Goal: Information Seeking & Learning: Find specific fact

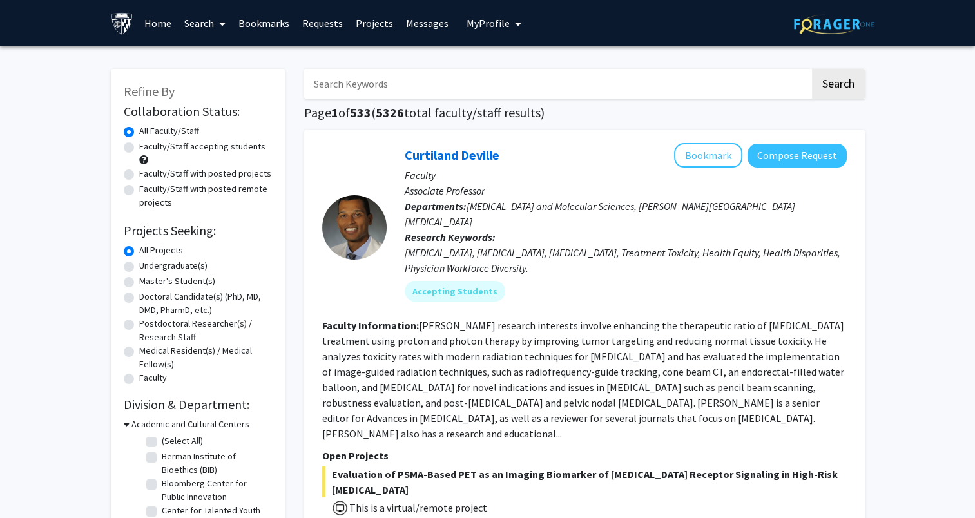
drag, startPoint x: 1372, startPoint y: 7, endPoint x: 673, endPoint y: 260, distance: 743.3
click at [673, 276] on fg-user-badges "Accepting Students" at bounding box center [626, 289] width 442 height 26
click at [580, 85] on input "Search Keywords" at bounding box center [557, 84] width 506 height 30
type input "[PERSON_NAME]"
click at [812, 69] on button "Search" at bounding box center [838, 84] width 53 height 30
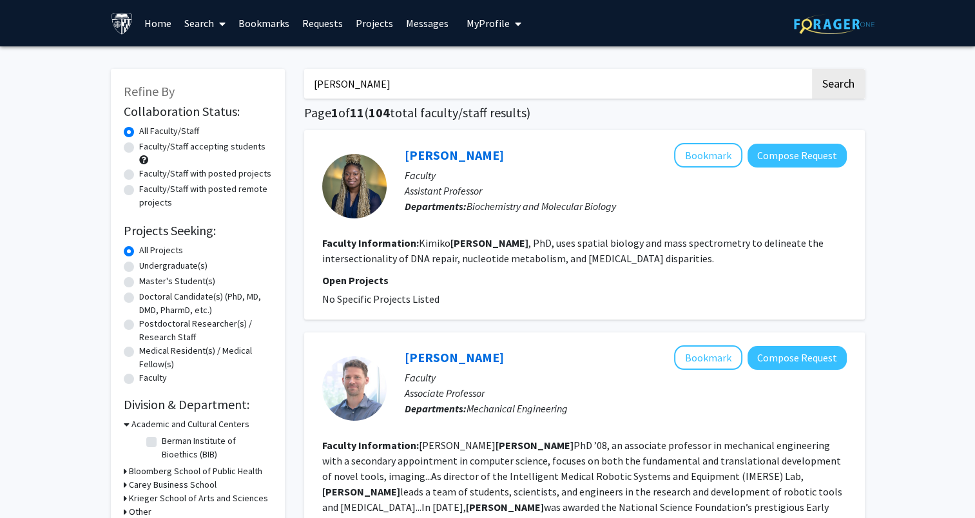
click at [335, 88] on input "[PERSON_NAME]" at bounding box center [557, 84] width 506 height 30
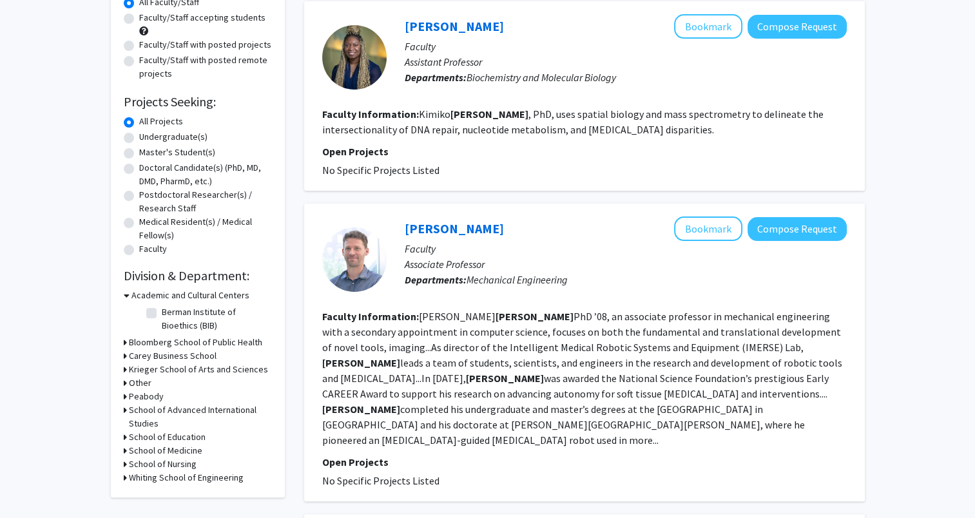
scroll to position [129, 0]
click at [184, 369] on h3 "Krieger School of Arts and Sciences" at bounding box center [198, 370] width 139 height 14
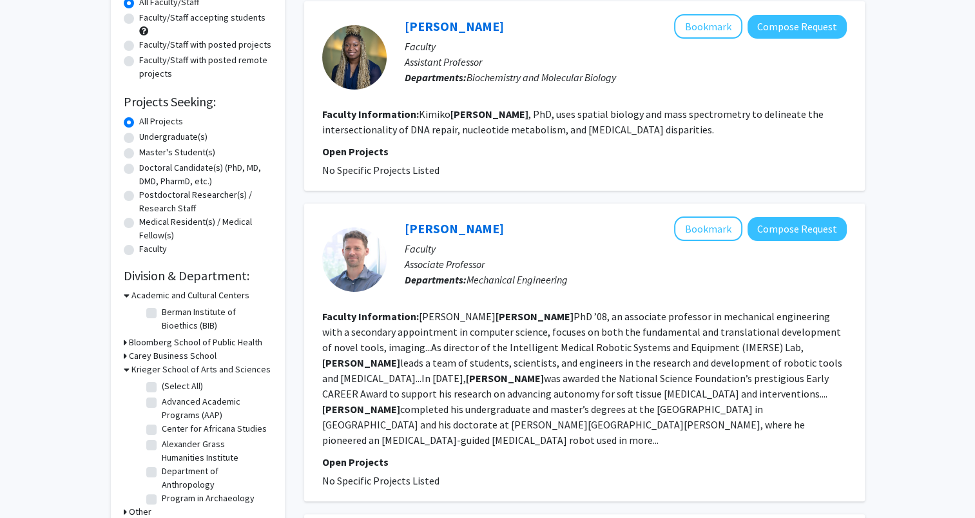
click at [184, 369] on h3 "Krieger School of Arts and Sciences" at bounding box center [200, 370] width 139 height 14
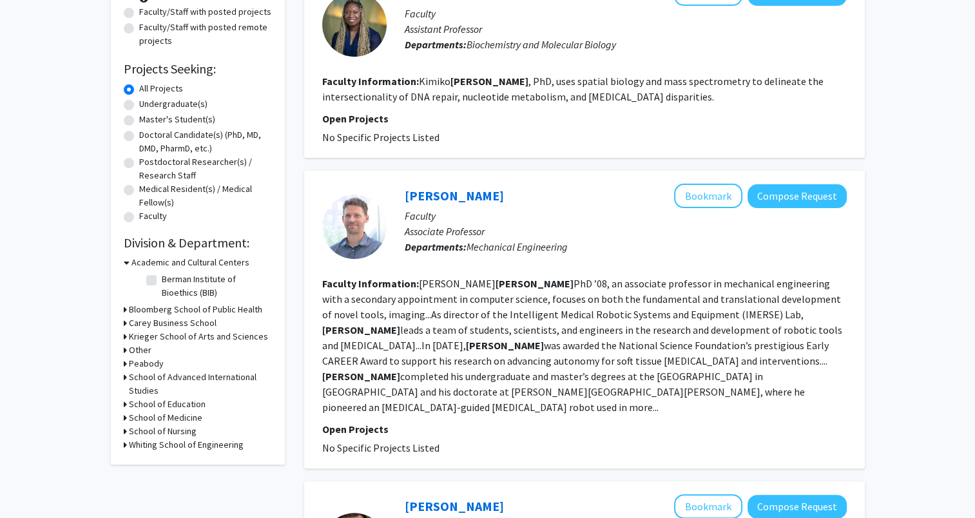
scroll to position [162, 0]
click at [179, 414] on h3 "School of Medicine" at bounding box center [165, 418] width 73 height 14
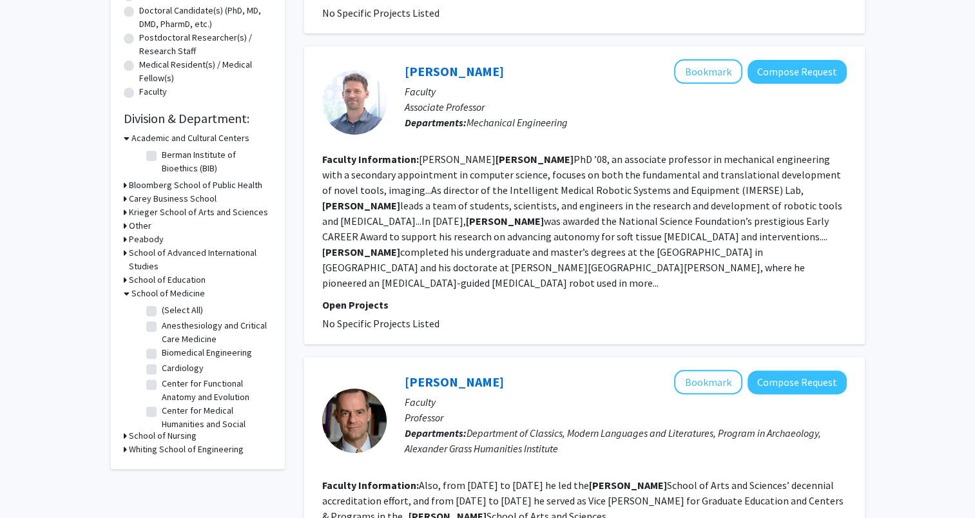
scroll to position [312, 0]
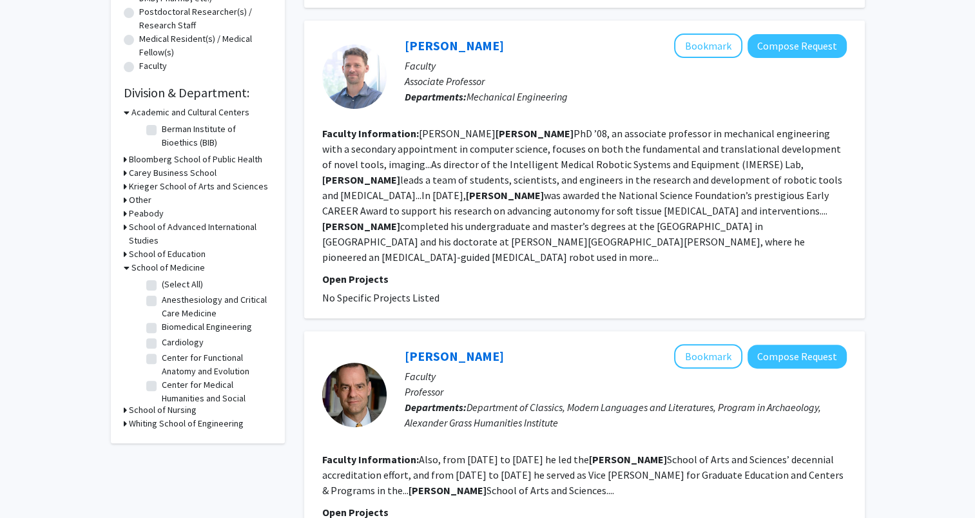
click at [170, 267] on h3 "School of Medicine" at bounding box center [167, 268] width 73 height 14
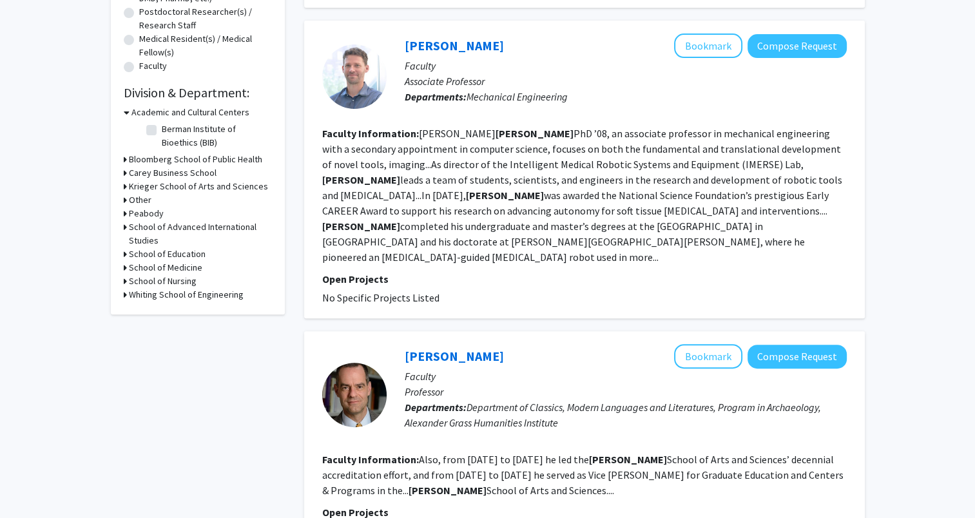
click at [130, 202] on h3 "Other" at bounding box center [140, 200] width 23 height 14
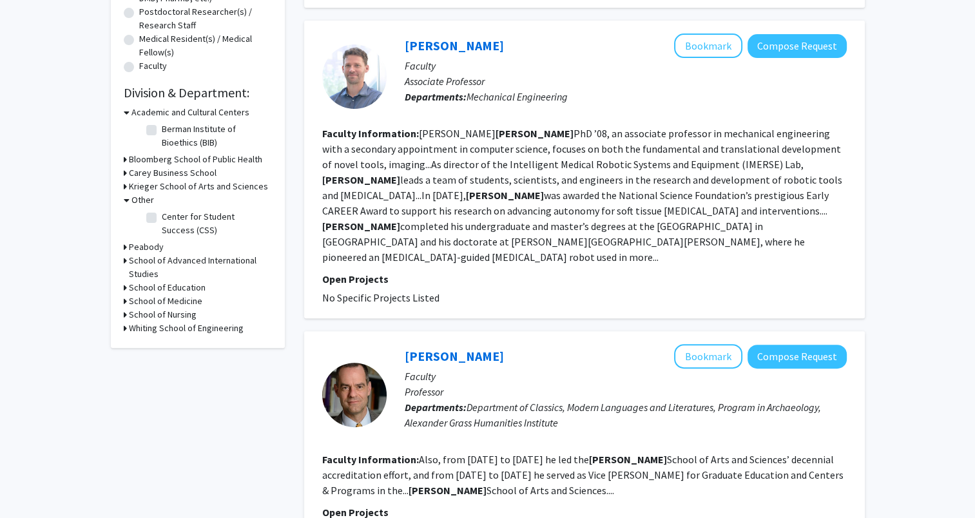
click at [131, 202] on h3 "Other" at bounding box center [142, 200] width 23 height 14
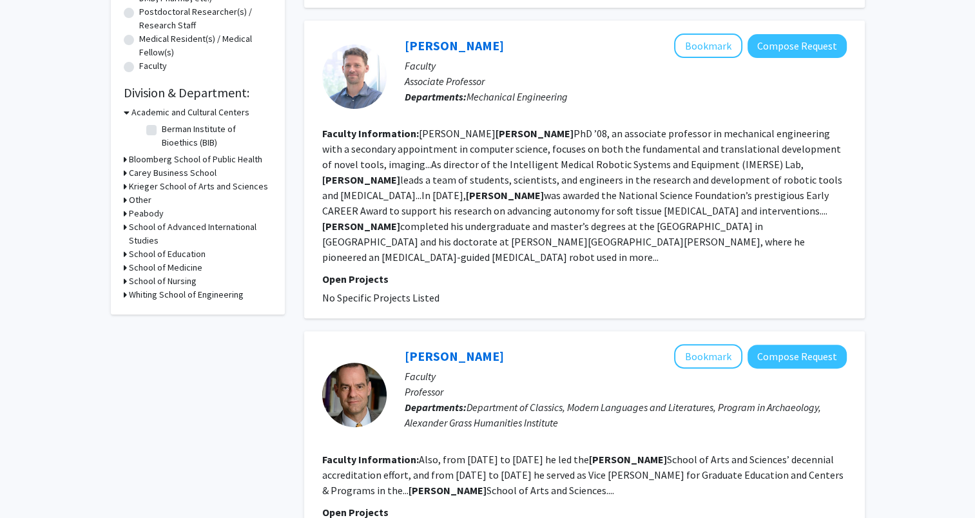
click at [160, 114] on h3 "Academic and Cultural Centers" at bounding box center [190, 113] width 118 height 14
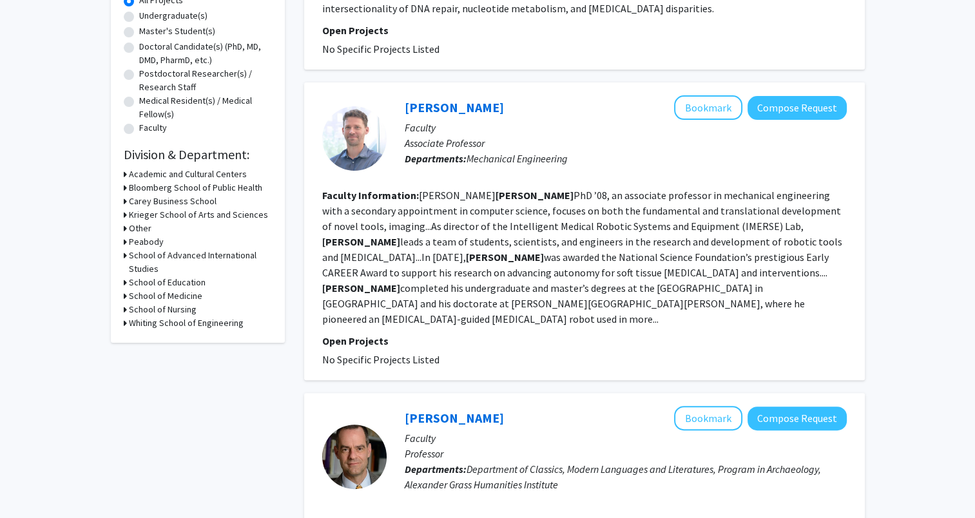
scroll to position [0, 0]
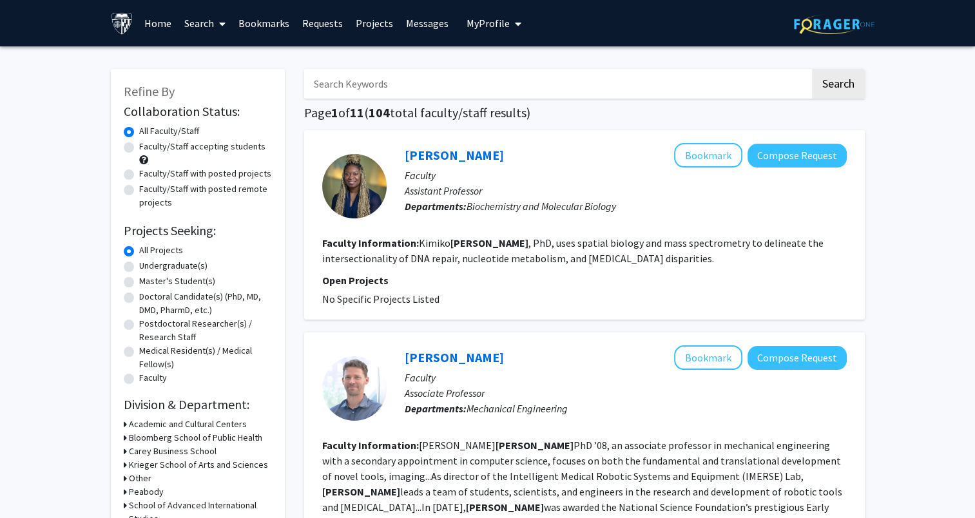
click at [374, 79] on input "Search Keywords" at bounding box center [557, 84] width 506 height 30
click at [837, 93] on button "Search" at bounding box center [838, 84] width 53 height 30
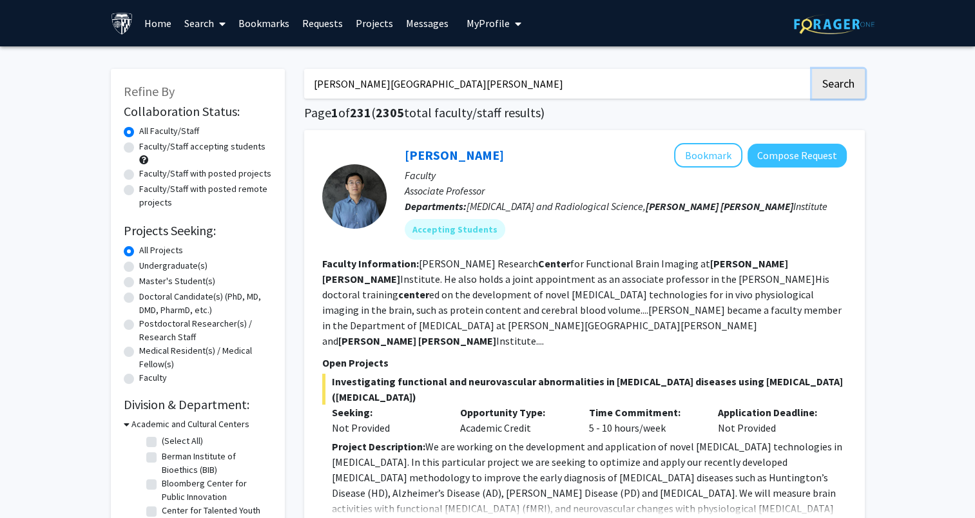
scroll to position [162, 0]
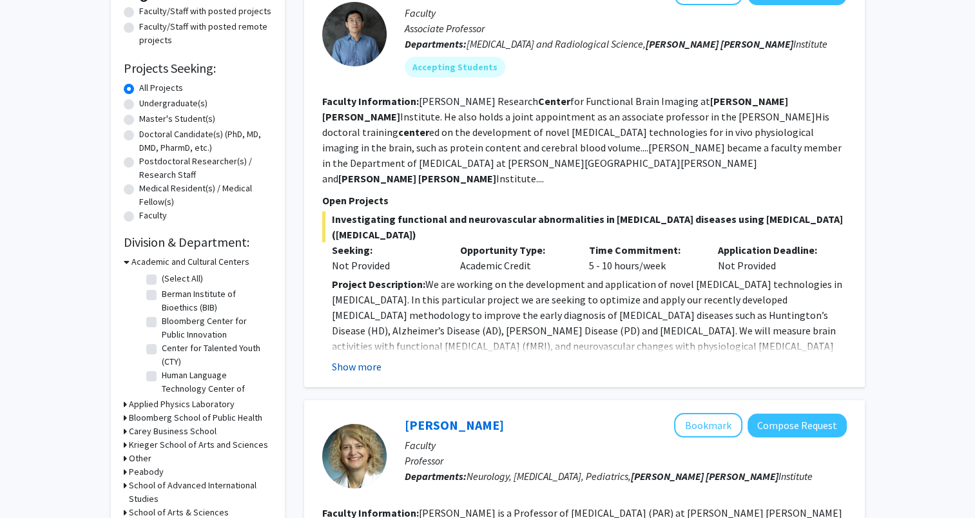
click at [373, 359] on button "Show more" at bounding box center [357, 366] width 50 height 15
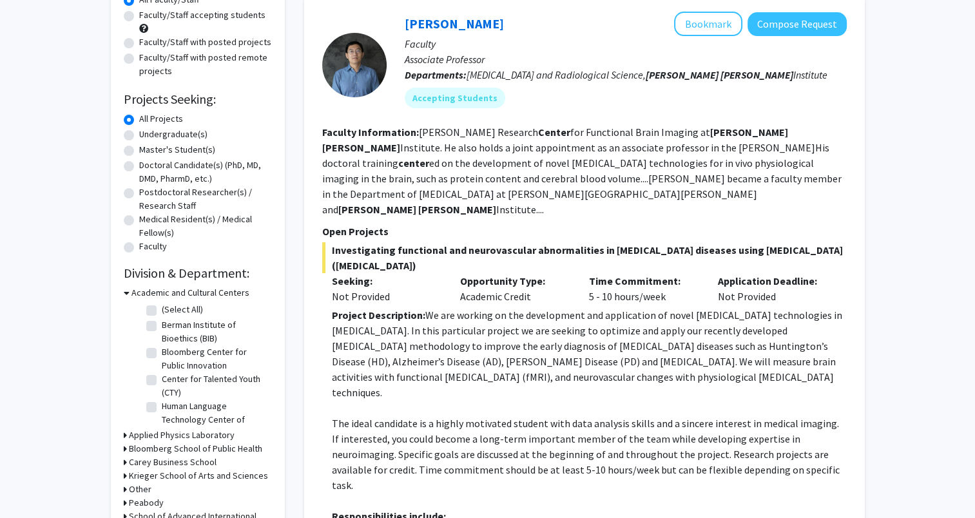
scroll to position [21, 0]
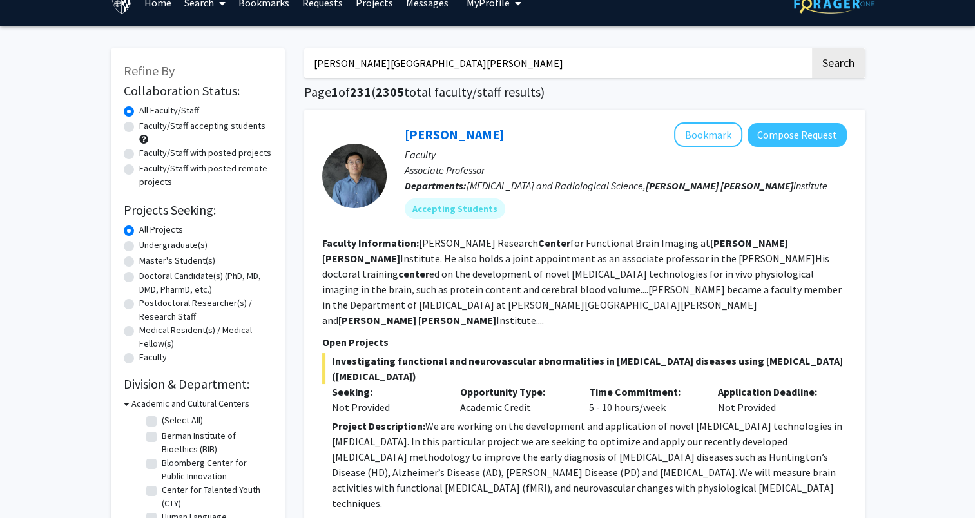
click at [377, 67] on input "[PERSON_NAME][GEOGRAPHIC_DATA][PERSON_NAME]" at bounding box center [557, 63] width 506 height 30
click at [812, 48] on button "Search" at bounding box center [838, 63] width 53 height 30
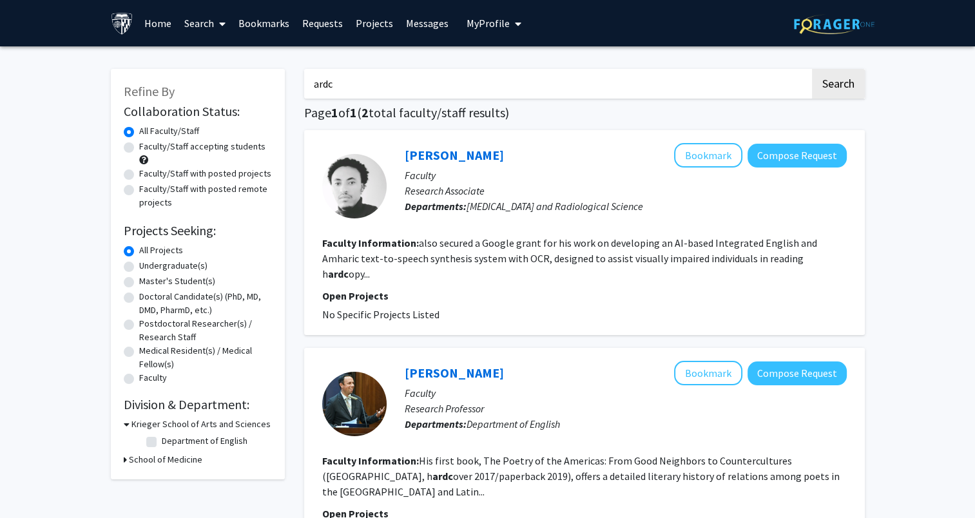
click at [364, 83] on input "ardc" at bounding box center [557, 84] width 506 height 30
paste input "drc"
type input "adrc"
click at [812, 69] on button "Search" at bounding box center [838, 84] width 53 height 30
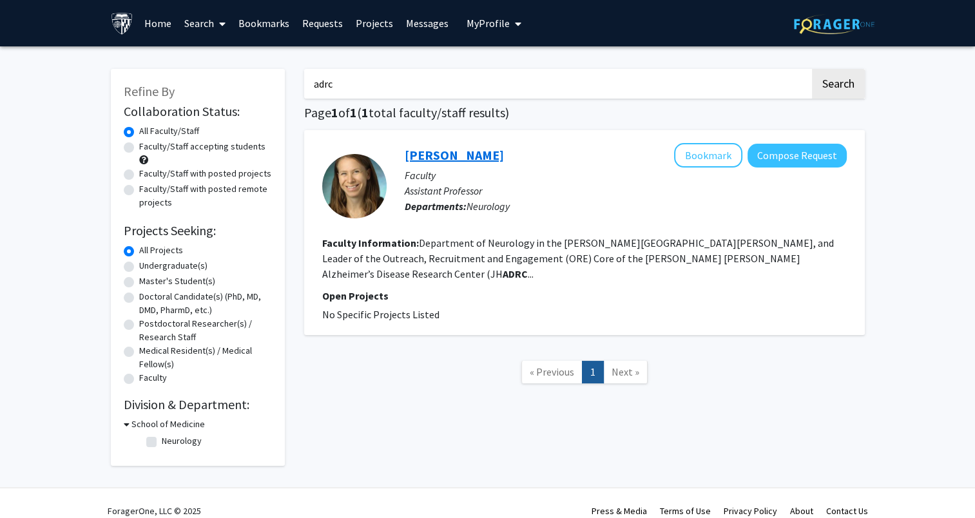
click at [475, 149] on link "[PERSON_NAME]" at bounding box center [454, 155] width 99 height 16
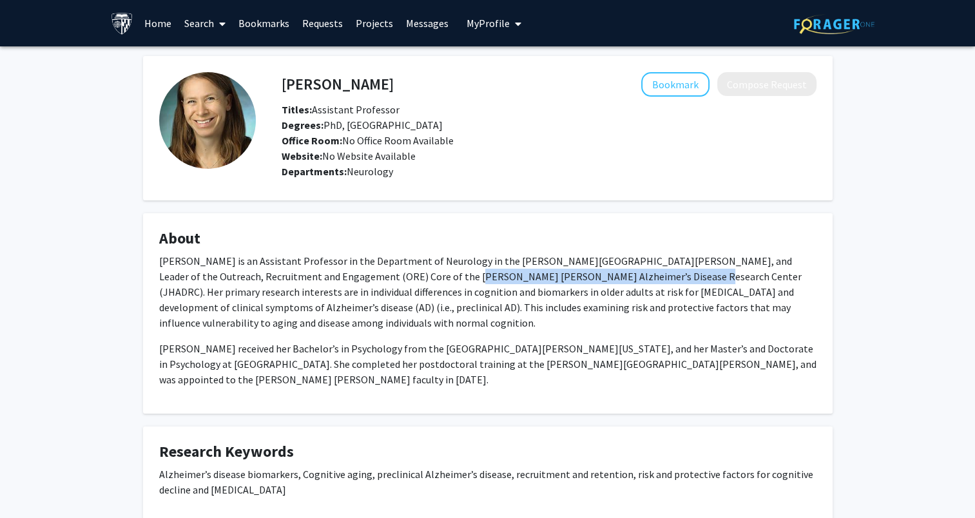
drag, startPoint x: 368, startPoint y: 278, endPoint x: 587, endPoint y: 278, distance: 219.2
click at [587, 278] on p "[PERSON_NAME] is an Assistant Professor in the Department of Neurology in the […" at bounding box center [487, 291] width 657 height 77
copy p "ohns [PERSON_NAME] Alzheimer’s Disease Research Center"
click at [195, 22] on link "Search" at bounding box center [205, 23] width 54 height 45
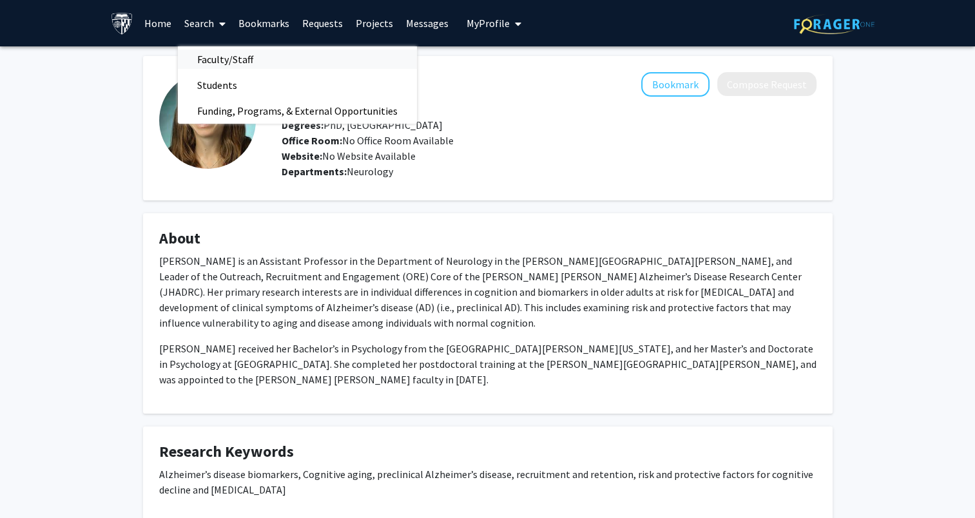
click at [333, 62] on link "Faculty/Staff" at bounding box center [297, 59] width 239 height 19
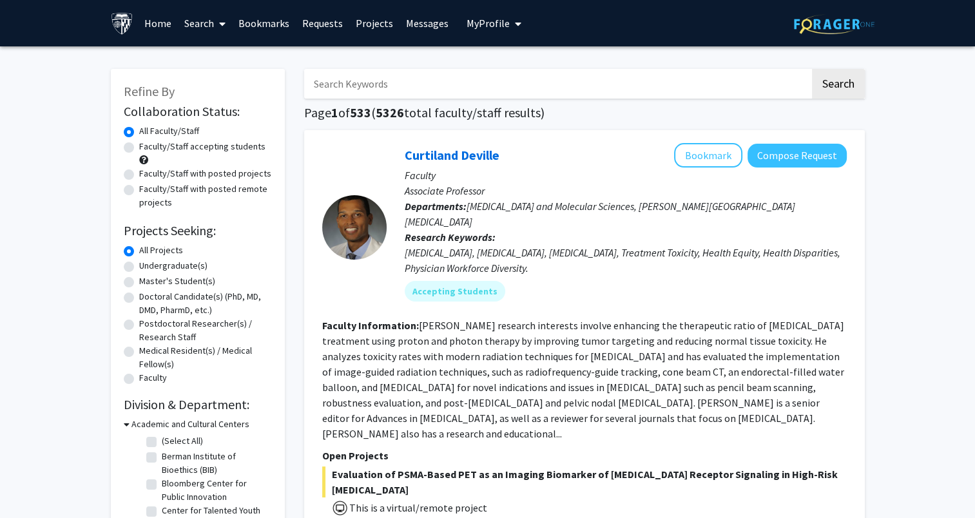
click at [346, 83] on input "Search Keywords" at bounding box center [557, 84] width 506 height 30
paste input "ohns [PERSON_NAME] Alzheimer’s Disease Research Center"
type input "ohns [PERSON_NAME] Alzheimer’s Disease Research Center"
click at [812, 69] on button "Search" at bounding box center [838, 84] width 53 height 30
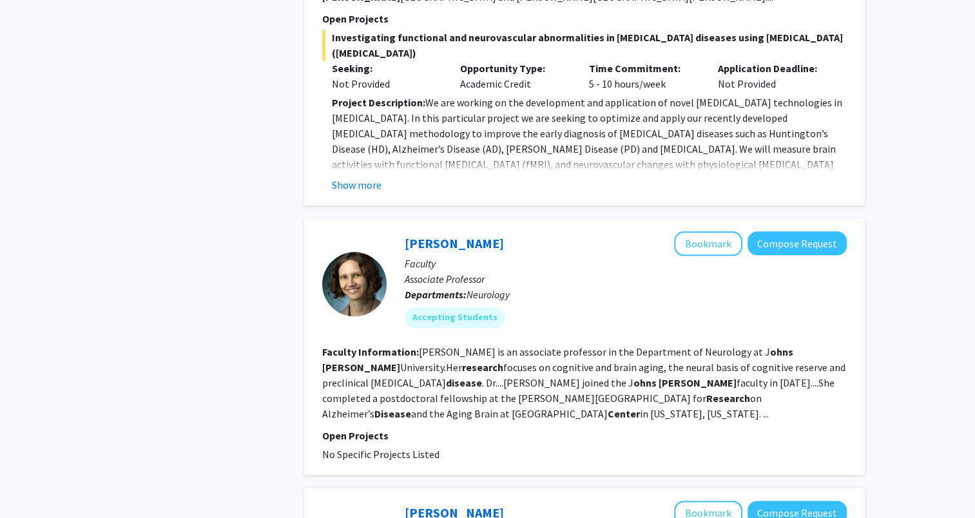
scroll to position [1245, 0]
